Goal: Check status: Check status

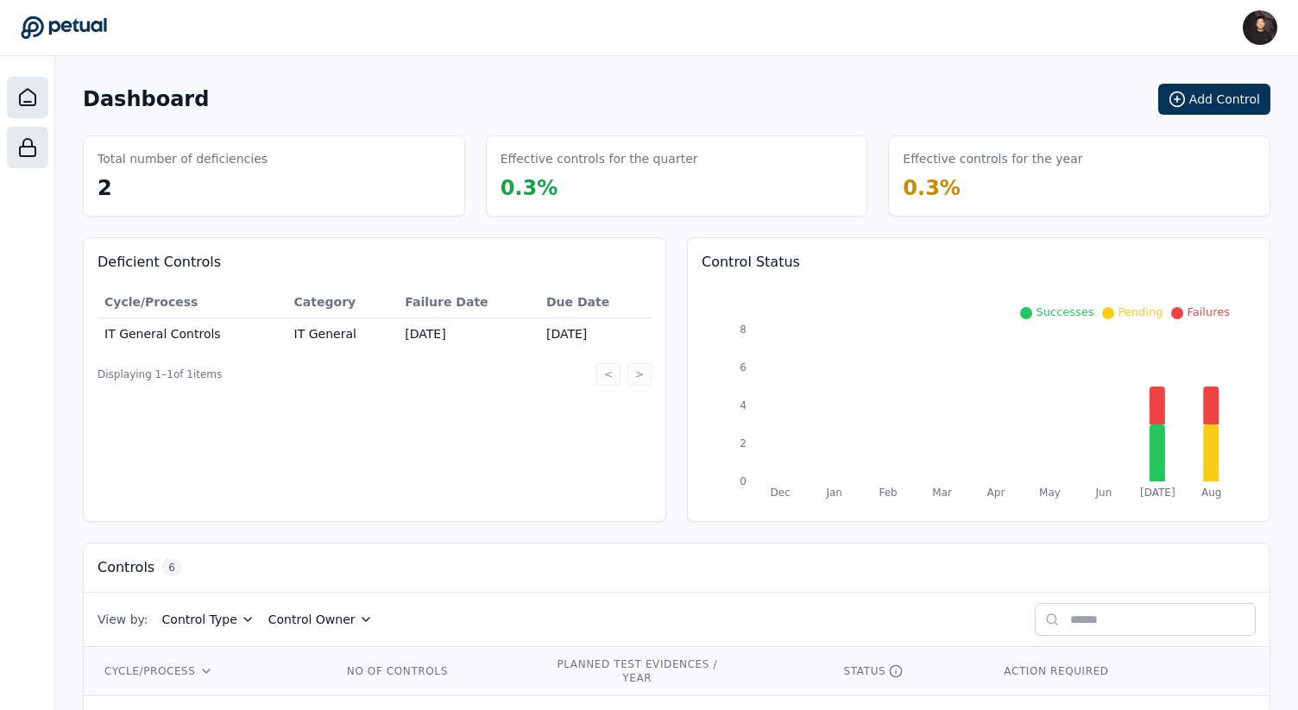
click at [11, 154] on div at bounding box center [27, 147] width 41 height 41
